Goal: Task Accomplishment & Management: Use online tool/utility

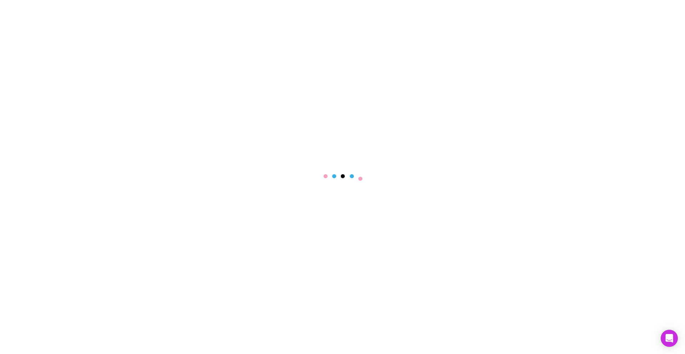
select select "****"
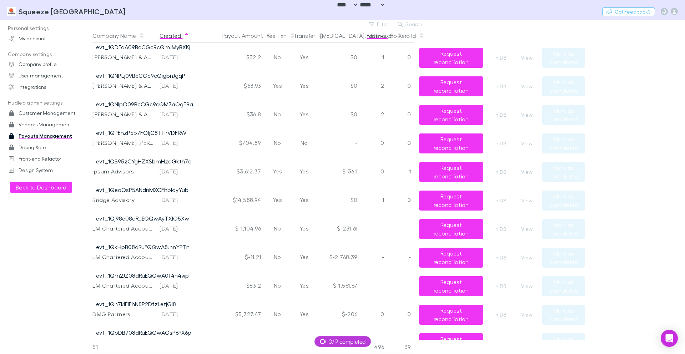
click at [380, 37] on button "Fail Invs" at bounding box center [381, 36] width 28 height 14
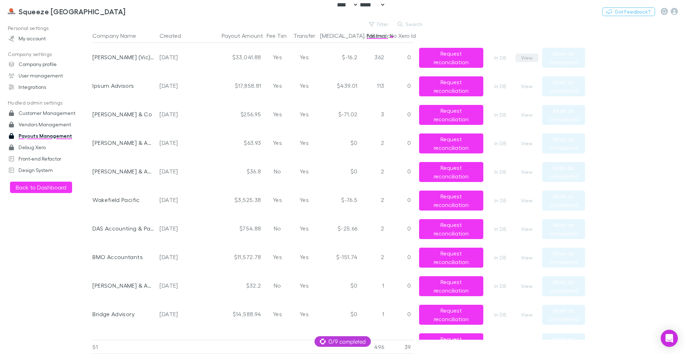
click at [520, 56] on button "View" at bounding box center [527, 58] width 23 height 9
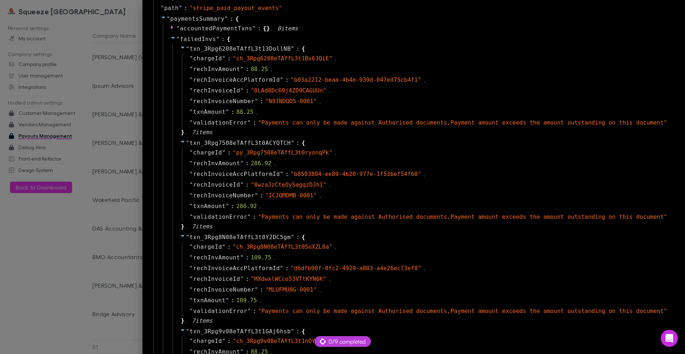
scroll to position [471, 0]
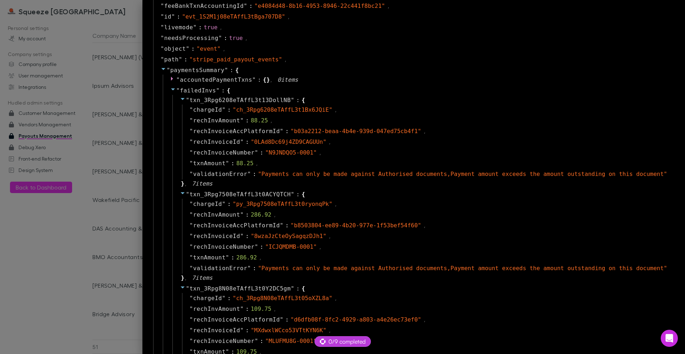
click at [170, 89] on icon at bounding box center [173, 89] width 6 height 6
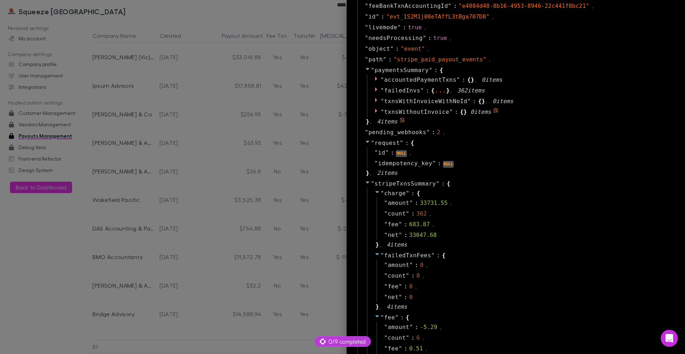
scroll to position [386, 0]
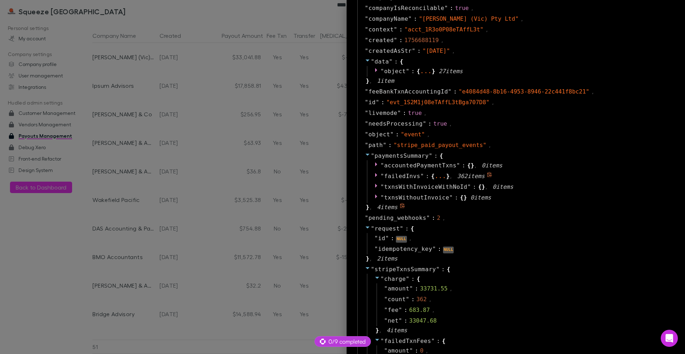
click at [375, 175] on icon at bounding box center [376, 175] width 2 height 4
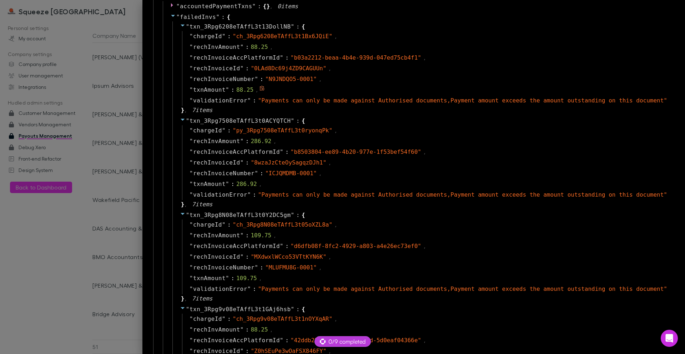
scroll to position [459, 0]
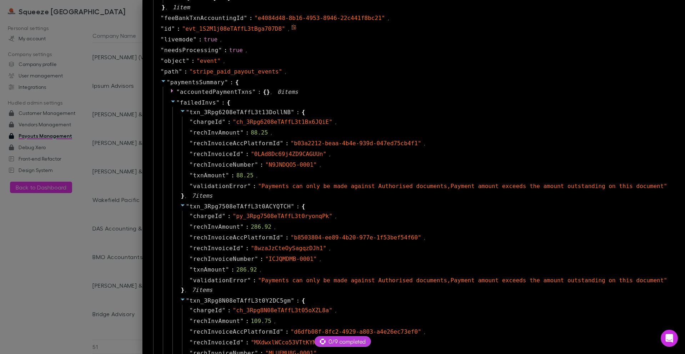
click at [243, 27] on span "" evt_1S2M1j08eTAffL3tBga707D8 "" at bounding box center [233, 28] width 103 height 7
copy span "evt_1S2M1j08eTAffL3tBga707D8"
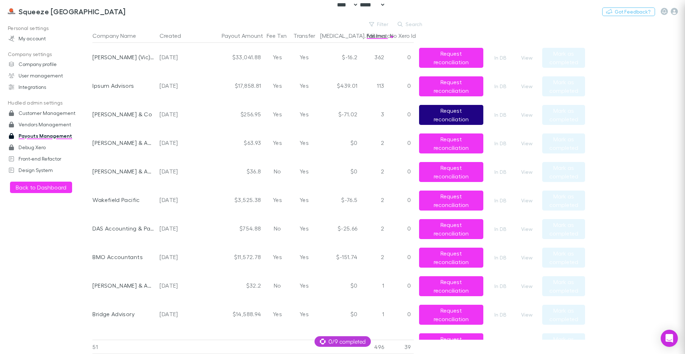
scroll to position [0, 0]
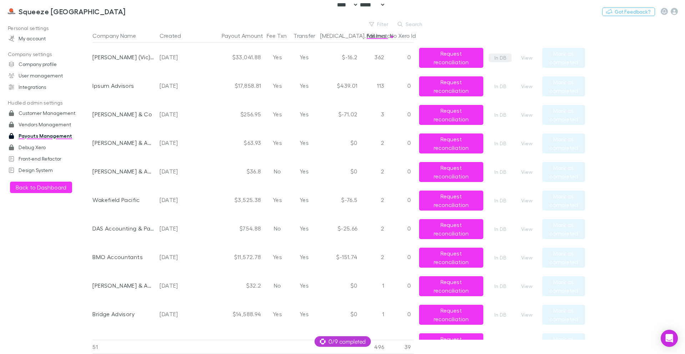
click at [500, 60] on link "In DB" at bounding box center [500, 58] width 23 height 9
click at [530, 57] on button "View" at bounding box center [527, 58] width 23 height 9
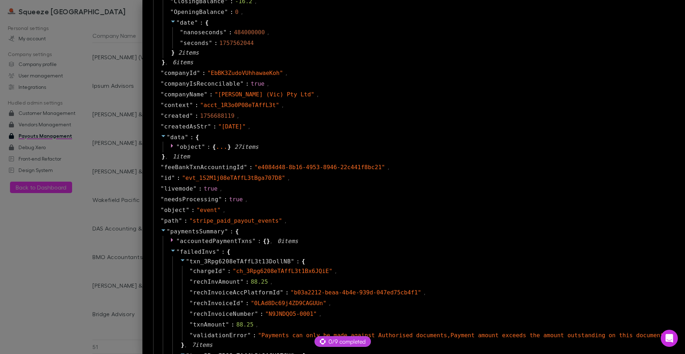
scroll to position [386, 0]
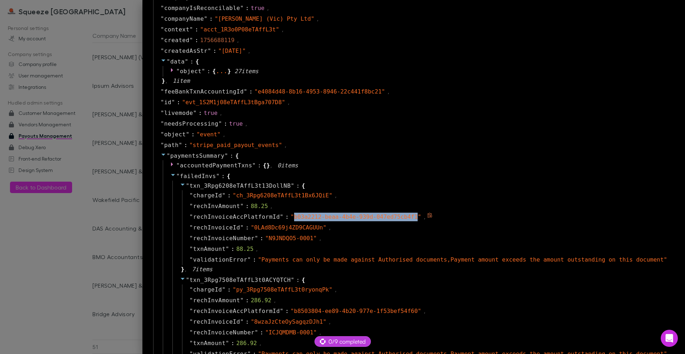
drag, startPoint x: 300, startPoint y: 216, endPoint x: 412, endPoint y: 218, distance: 111.4
click at [412, 218] on span "" b03a2212-beaa-4b4e-939d-047ed75cb4f1 "" at bounding box center [356, 217] width 131 height 7
copy span "b03a2212-beaa-4b4e-939d-047ed75cb4f1"
click at [91, 14] on div at bounding box center [342, 177] width 685 height 354
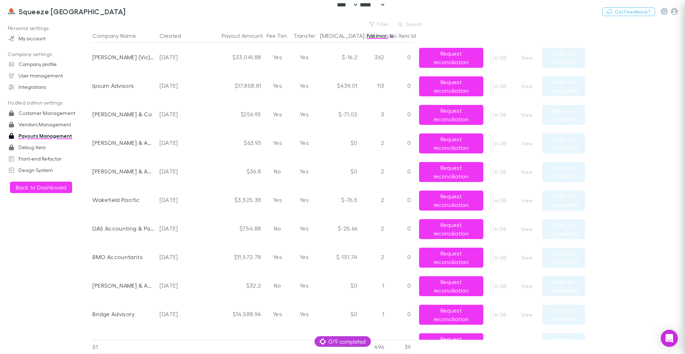
scroll to position [0, 0]
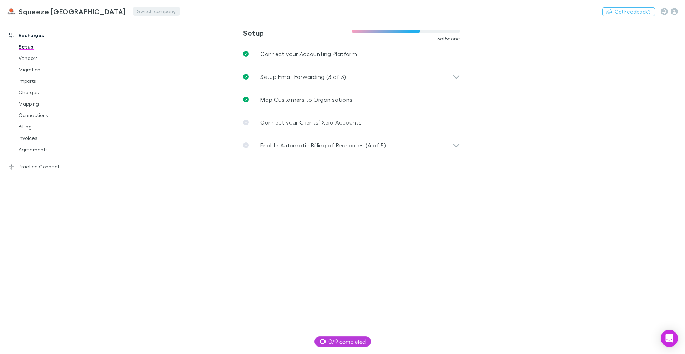
click at [133, 11] on button "Switch company" at bounding box center [156, 11] width 47 height 9
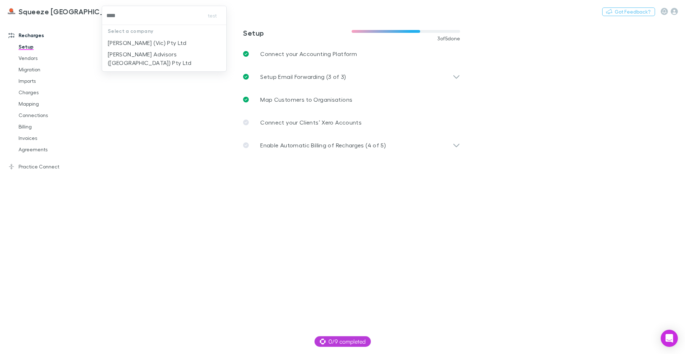
type input "*****"
click at [194, 46] on li "[PERSON_NAME] (Vic) Pty Ltd" at bounding box center [164, 42] width 124 height 11
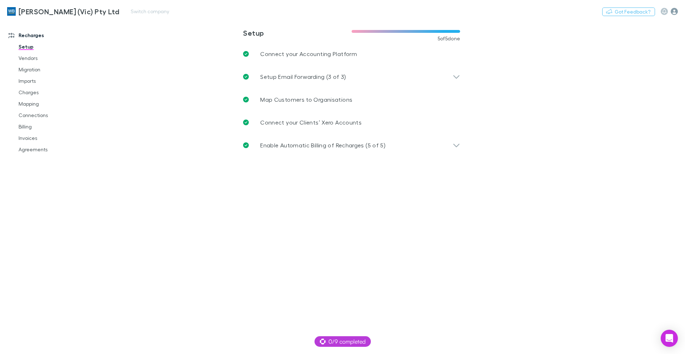
click at [674, 11] on icon "button" at bounding box center [674, 11] width 7 height 7
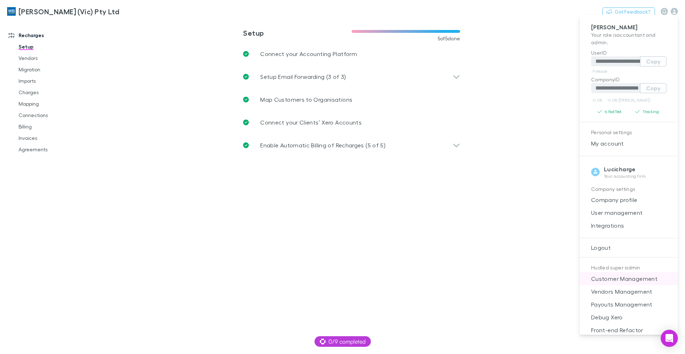
scroll to position [8, 0]
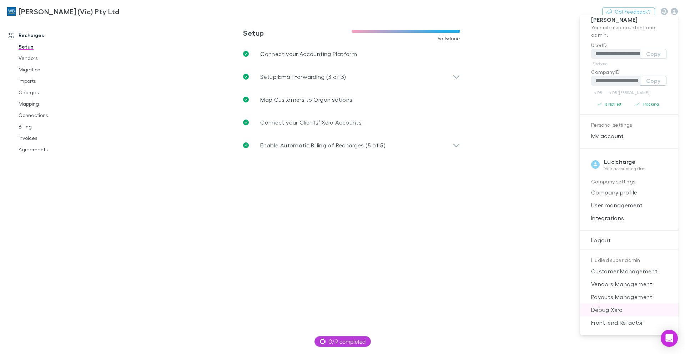
click at [615, 311] on span "Debug Xero" at bounding box center [629, 310] width 87 height 9
select select "****"
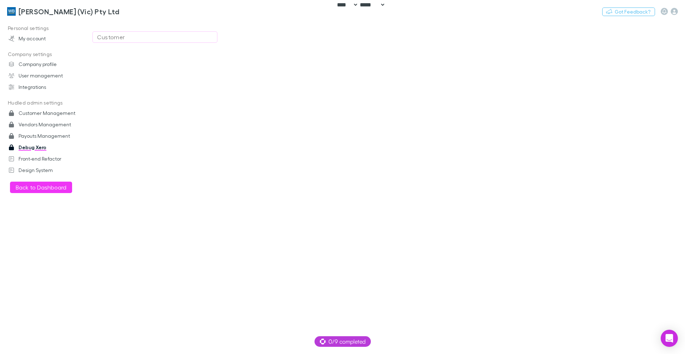
click at [178, 37] on div "Customer" at bounding box center [155, 37] width 116 height 9
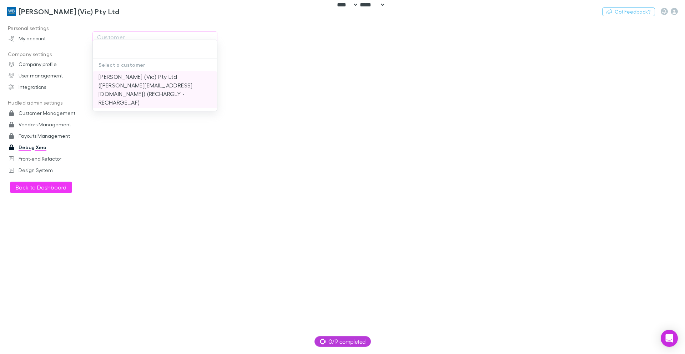
click at [157, 89] on li "[PERSON_NAME] (Vic) Pty Ltd ([PERSON_NAME][EMAIL_ADDRESS][DOMAIN_NAME]) (RECHAR…" at bounding box center [155, 89] width 124 height 37
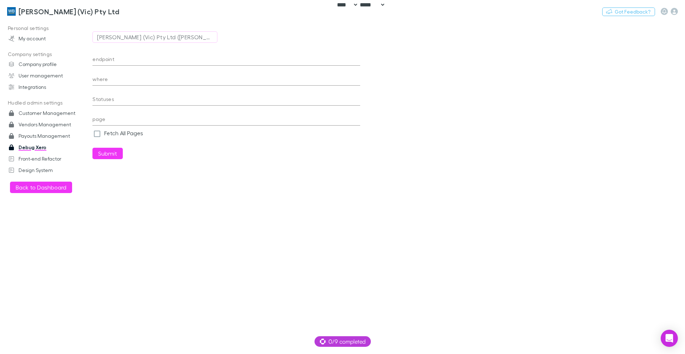
type input "**********"
click at [165, 62] on input "endpoint" at bounding box center [227, 59] width 268 height 11
paste input "**********"
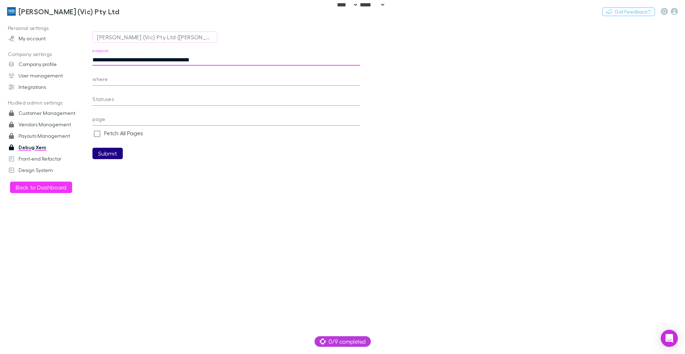
type input "**********"
click at [112, 157] on button "Submit" at bounding box center [108, 153] width 30 height 11
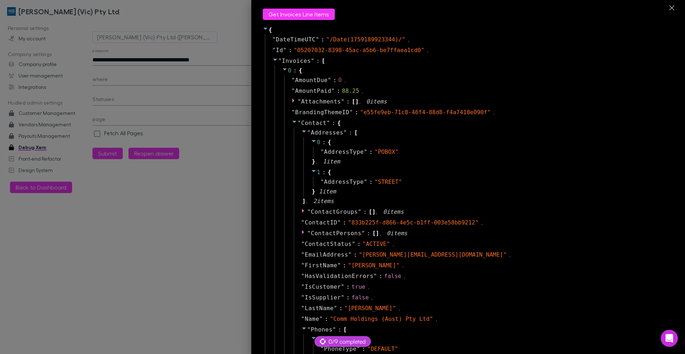
click at [282, 69] on icon at bounding box center [285, 69] width 6 height 6
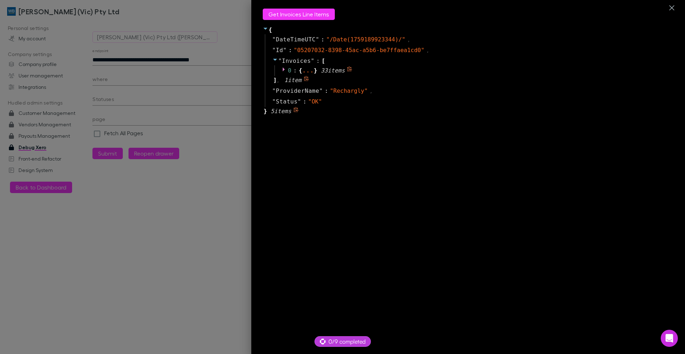
click at [282, 69] on icon at bounding box center [285, 69] width 6 height 6
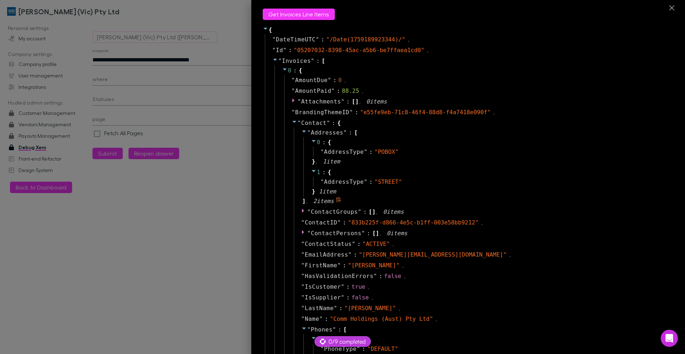
click at [301, 133] on icon at bounding box center [304, 132] width 6 height 6
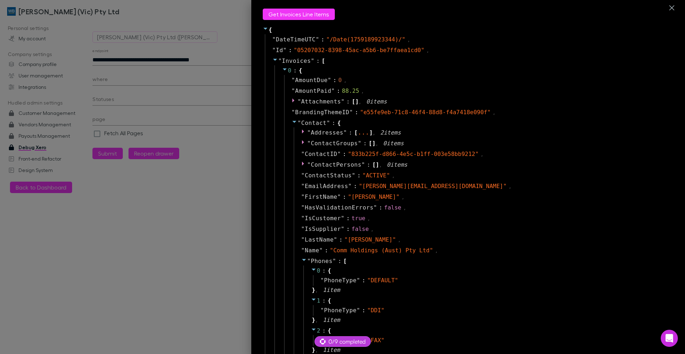
click at [292, 125] on span at bounding box center [295, 123] width 6 height 7
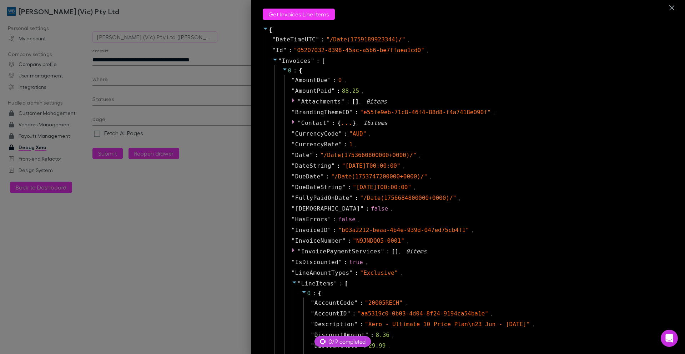
click at [292, 286] on span at bounding box center [295, 283] width 6 height 7
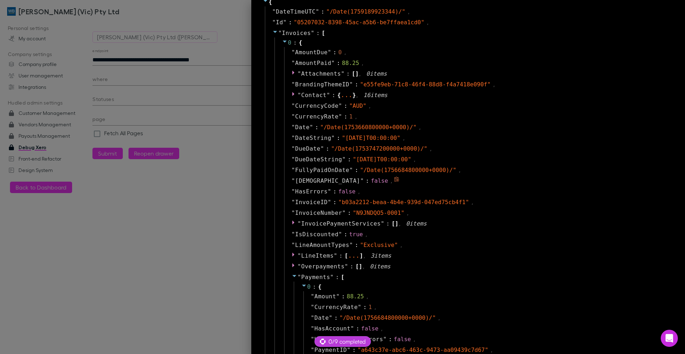
scroll to position [43, 0]
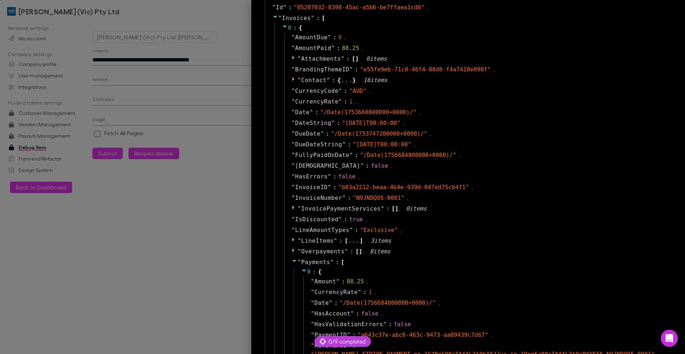
click at [292, 263] on icon at bounding box center [295, 261] width 6 height 6
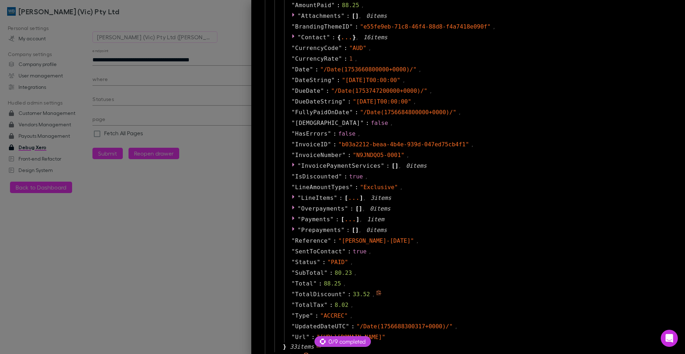
scroll to position [124, 0]
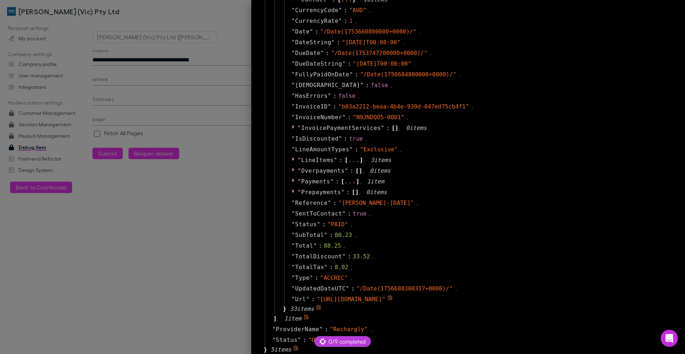
drag, startPoint x: 313, startPoint y: 300, endPoint x: 429, endPoint y: 300, distance: 116.1
click at [386, 300] on span "" [URL][DOMAIN_NAME] "" at bounding box center [351, 299] width 69 height 7
drag, startPoint x: 405, startPoint y: 301, endPoint x: 429, endPoint y: 301, distance: 23.6
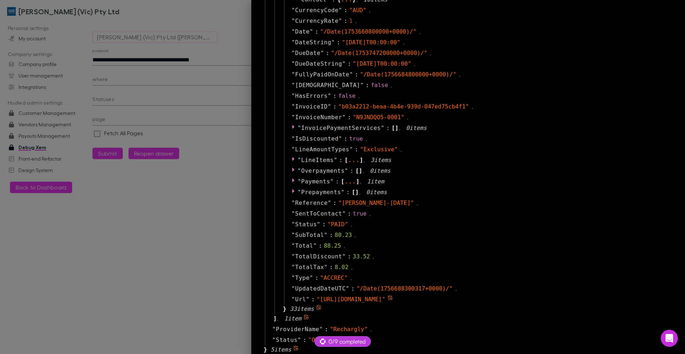
click at [386, 301] on span "" [URL][DOMAIN_NAME] "" at bounding box center [351, 299] width 69 height 7
copy span "invoice"
drag, startPoint x: 343, startPoint y: 300, endPoint x: 399, endPoint y: 302, distance: 56.8
click at [386, 302] on span "" [URL][DOMAIN_NAME] "" at bounding box center [351, 299] width 69 height 7
copy span "[DOMAIN_NAME]"
